Goal: Task Accomplishment & Management: Complete application form

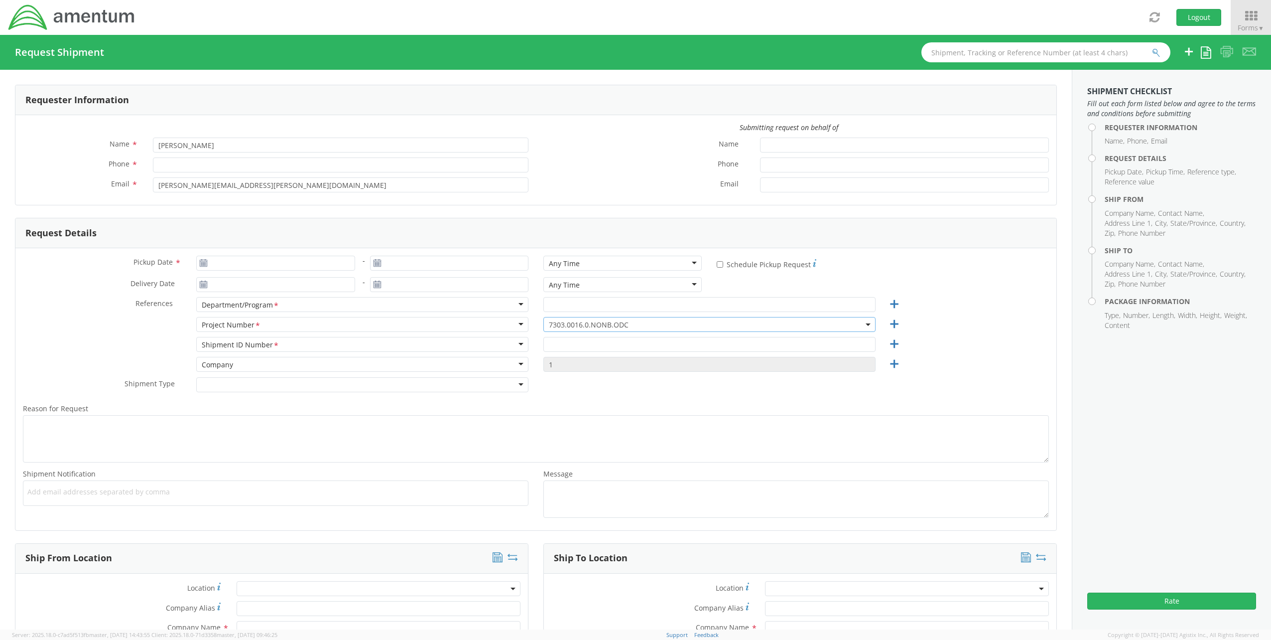
select select "7303.0016.0.NONB.ODC"
drag, startPoint x: 640, startPoint y: 323, endPoint x: 621, endPoint y: 321, distance: 19.5
click at [621, 321] on span "7303.0016.0.NONB.ODC" at bounding box center [709, 324] width 321 height 9
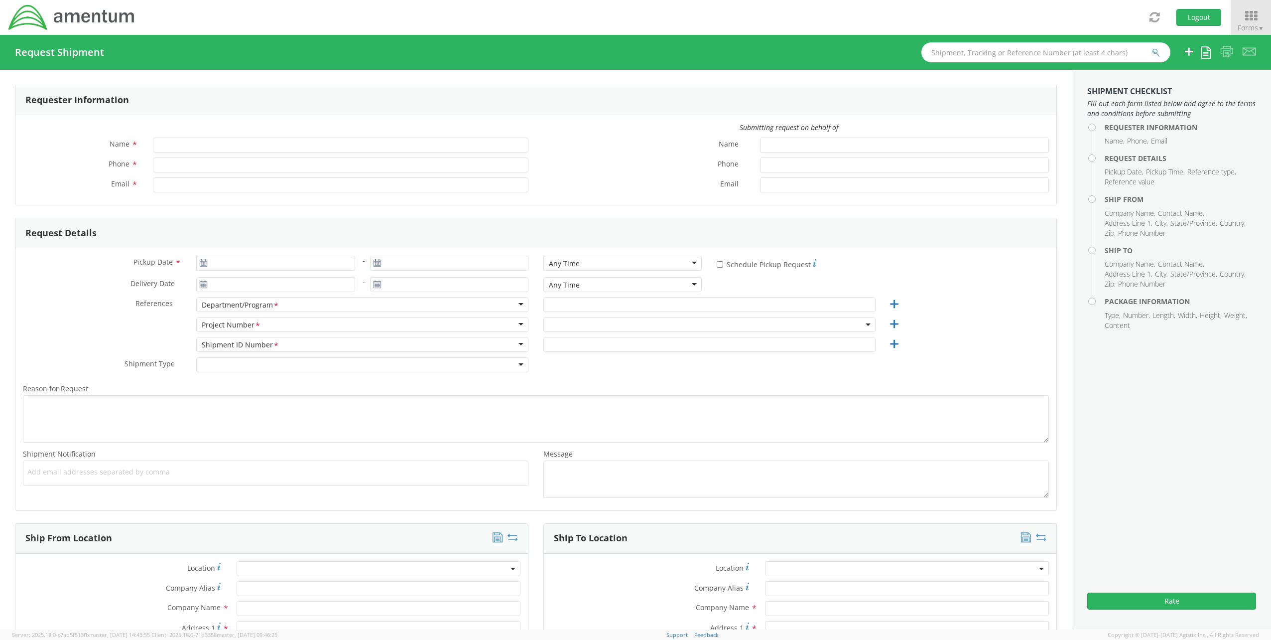
type input "[PERSON_NAME]"
type input "[PERSON_NAME][EMAIL_ADDRESS][PERSON_NAME][DOMAIN_NAME]"
click at [601, 323] on span at bounding box center [710, 324] width 332 height 15
click at [581, 337] on input "search" at bounding box center [708, 340] width 325 height 15
select select "ADMN.100123.DSKSP"
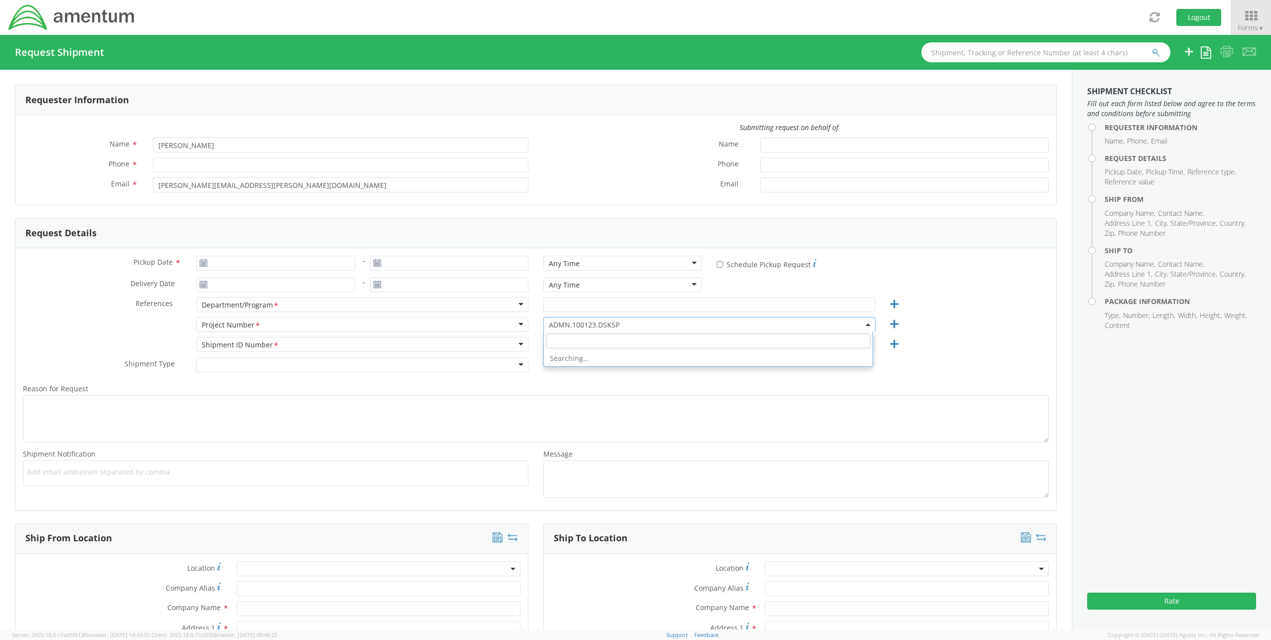
paste input "OVHD.705496.00000"
type input "OVHD.705496.00000"
